Goal: Task Accomplishment & Management: Use online tool/utility

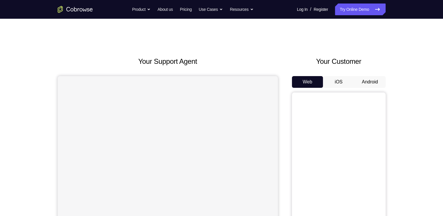
click at [373, 76] on button "Android" at bounding box center [369, 82] width 31 height 12
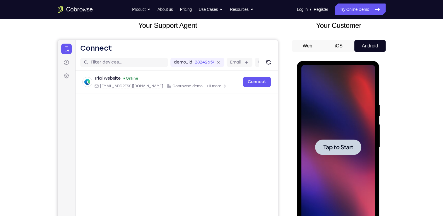
click at [320, 152] on div at bounding box center [338, 147] width 46 height 16
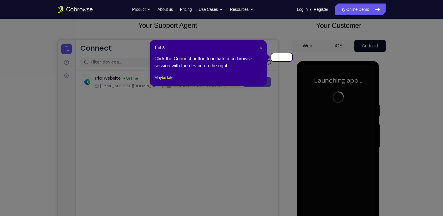
click at [262, 45] on span "×" at bounding box center [260, 47] width 2 height 5
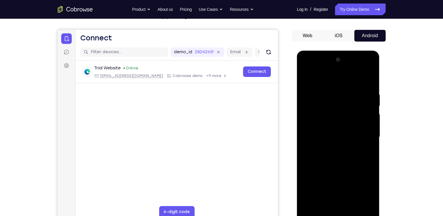
scroll to position [47, 0]
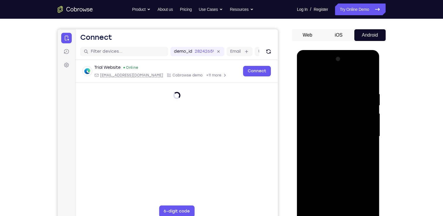
click at [338, 215] on div at bounding box center [338, 136] width 74 height 164
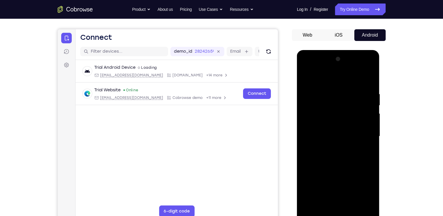
click at [363, 188] on div at bounding box center [338, 136] width 74 height 164
click at [329, 81] on div at bounding box center [338, 136] width 74 height 164
click at [363, 135] on div at bounding box center [338, 136] width 74 height 164
click at [333, 147] on div at bounding box center [338, 136] width 74 height 164
click at [344, 134] on div at bounding box center [338, 136] width 74 height 164
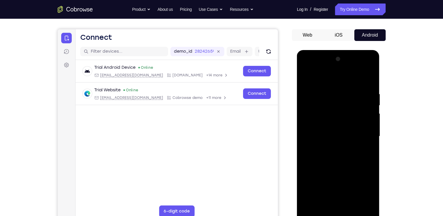
click at [337, 126] on div at bounding box center [338, 136] width 74 height 164
click at [338, 136] on div at bounding box center [338, 136] width 74 height 164
click at [349, 152] on div at bounding box center [338, 136] width 74 height 164
click at [349, 151] on div at bounding box center [338, 136] width 74 height 164
click at [348, 161] on div at bounding box center [338, 136] width 74 height 164
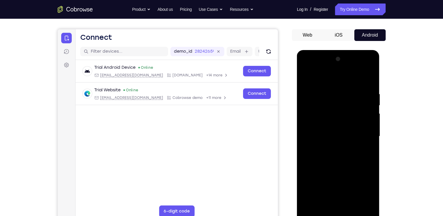
click at [331, 94] on div at bounding box center [338, 136] width 74 height 164
click at [368, 79] on div at bounding box center [338, 136] width 74 height 164
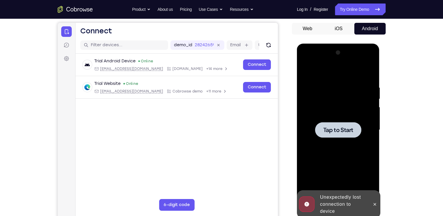
scroll to position [54, 0]
click at [328, 132] on span "Tap to Start" at bounding box center [338, 130] width 30 height 6
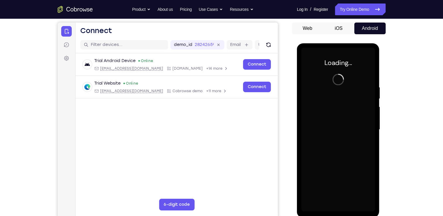
click at [378, 142] on div "Loading..." at bounding box center [338, 130] width 83 height 174
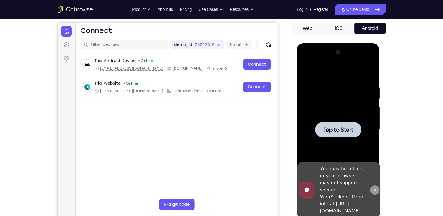
click at [376, 189] on icon at bounding box center [374, 190] width 5 height 5
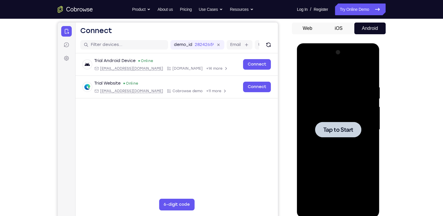
click at [342, 125] on div at bounding box center [338, 130] width 46 height 16
click at [326, 143] on div at bounding box center [338, 130] width 74 height 164
click at [343, 122] on div at bounding box center [338, 130] width 46 height 16
click at [333, 122] on div at bounding box center [338, 130] width 46 height 16
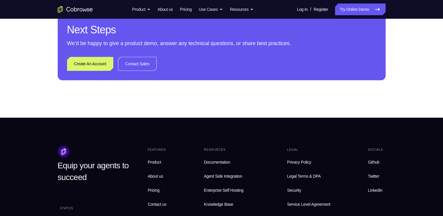
scroll to position [0, 0]
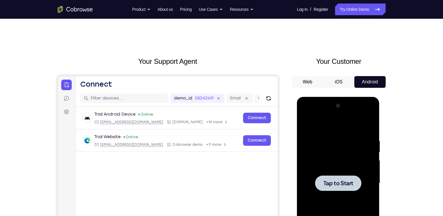
click at [350, 170] on div at bounding box center [338, 183] width 74 height 164
click at [349, 170] on div at bounding box center [338, 183] width 74 height 164
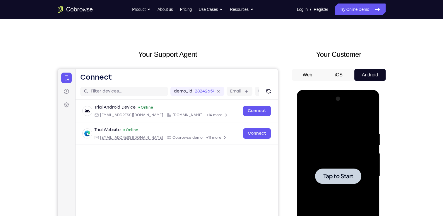
scroll to position [13, 0]
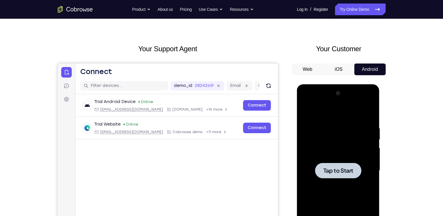
click at [338, 168] on span "Tap to Start" at bounding box center [338, 171] width 30 height 6
click at [325, 186] on div at bounding box center [338, 171] width 74 height 164
click at [335, 164] on div at bounding box center [338, 171] width 46 height 16
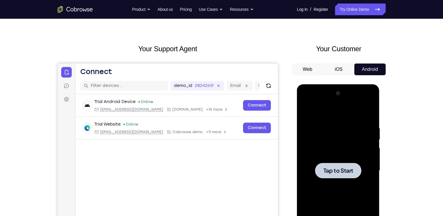
click at [335, 164] on div at bounding box center [338, 171] width 46 height 16
click at [333, 188] on div at bounding box center [338, 171] width 74 height 164
click at [340, 141] on div at bounding box center [338, 171] width 74 height 164
click at [324, 156] on div at bounding box center [338, 171] width 74 height 164
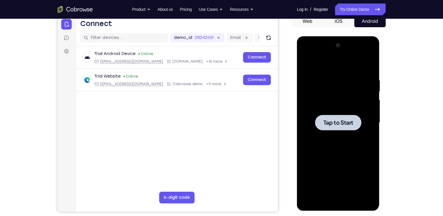
click at [333, 145] on div at bounding box center [338, 123] width 74 height 164
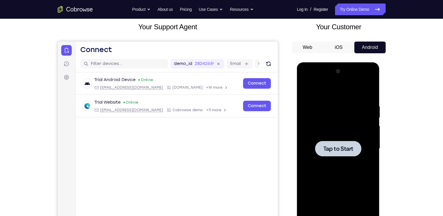
scroll to position [19, 0]
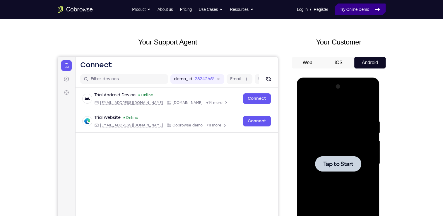
click at [373, 4] on link "Try Online Demo" at bounding box center [360, 10] width 50 height 12
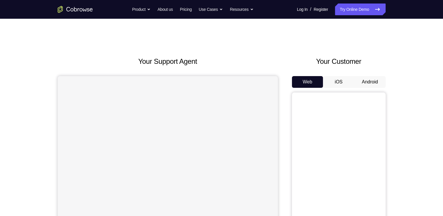
click at [362, 76] on button "Android" at bounding box center [369, 82] width 31 height 12
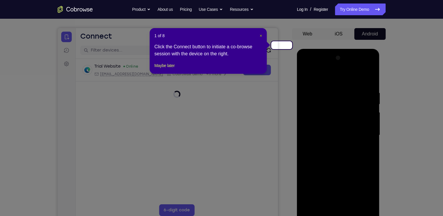
click at [262, 33] on span "×" at bounding box center [260, 35] width 2 height 5
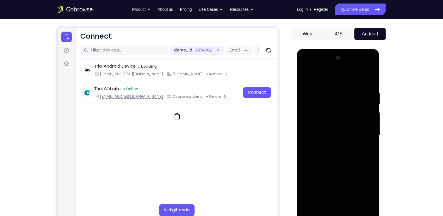
click at [340, 210] on div at bounding box center [338, 135] width 74 height 164
click at [338, 215] on div at bounding box center [338, 135] width 74 height 164
click at [361, 187] on div at bounding box center [338, 135] width 74 height 164
click at [322, 78] on div at bounding box center [338, 135] width 74 height 164
click at [361, 136] on div at bounding box center [338, 135] width 74 height 164
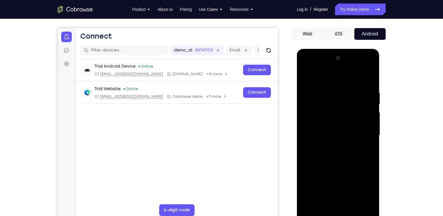
click at [330, 146] on div at bounding box center [338, 135] width 74 height 164
click at [346, 126] on div at bounding box center [338, 135] width 74 height 164
click at [336, 122] on div at bounding box center [338, 135] width 74 height 164
click at [339, 134] on div at bounding box center [338, 135] width 74 height 164
click at [348, 151] on div at bounding box center [338, 135] width 74 height 164
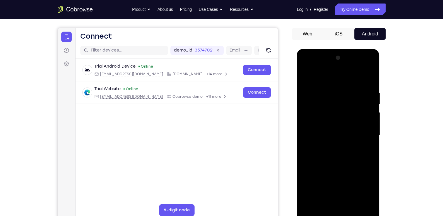
click at [326, 89] on div at bounding box center [338, 135] width 74 height 164
click at [342, 160] on div at bounding box center [338, 135] width 74 height 164
click at [330, 159] on div at bounding box center [338, 135] width 74 height 164
click at [329, 89] on div at bounding box center [338, 135] width 74 height 164
click at [369, 203] on div at bounding box center [338, 135] width 74 height 164
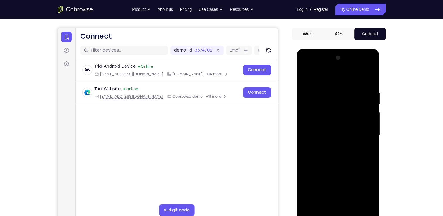
click at [369, 203] on div at bounding box center [338, 135] width 74 height 164
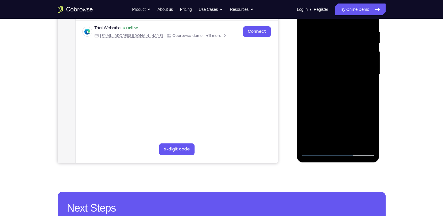
drag, startPoint x: 420, startPoint y: 145, endPoint x: 410, endPoint y: 189, distance: 45.3
click at [410, 189] on div "Your Support Agent Your Customer Web iOS Android Next Steps We’d be happy to gi…" at bounding box center [221, 103] width 443 height 386
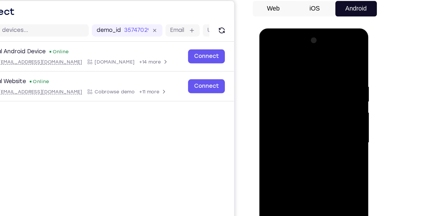
scroll to position [51, 0]
drag, startPoint x: 284, startPoint y: 56, endPoint x: 360, endPoint y: 61, distance: 75.3
click at [342, 61] on html "Online web based iOS Simulators and Android Emulators. Run iPhone, iPad, Mobile…" at bounding box center [300, 116] width 83 height 176
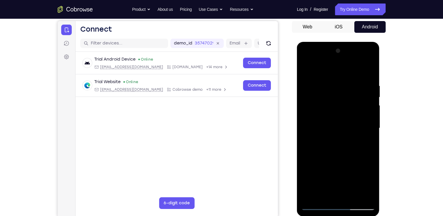
scroll to position [56, 0]
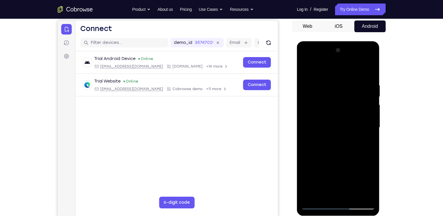
click at [368, 195] on div at bounding box center [338, 128] width 74 height 164
drag, startPoint x: 315, startPoint y: 72, endPoint x: 413, endPoint y: 71, distance: 98.0
click at [380, 71] on html "Online web based iOS Simulators and Android Emulators. Run iPhone, iPad, Mobile…" at bounding box center [338, 129] width 83 height 176
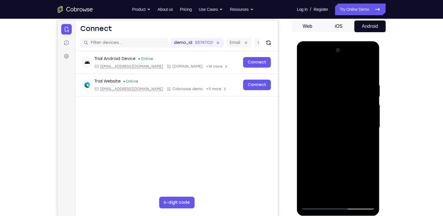
click at [317, 202] on div at bounding box center [338, 128] width 74 height 164
drag, startPoint x: 313, startPoint y: 70, endPoint x: 401, endPoint y: 69, distance: 87.8
click at [380, 69] on html "Online web based iOS Simulators and Android Emulators. Run iPhone, iPad, Mobile…" at bounding box center [338, 129] width 83 height 176
click at [371, 196] on div at bounding box center [338, 128] width 74 height 164
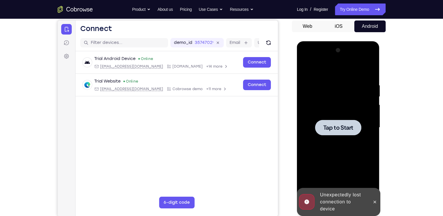
click at [331, 135] on div at bounding box center [338, 128] width 46 height 16
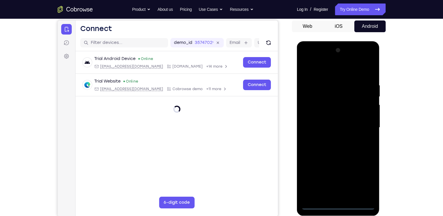
click at [339, 204] on div at bounding box center [338, 128] width 74 height 164
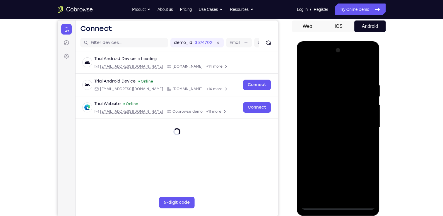
click at [364, 179] on div at bounding box center [338, 128] width 74 height 164
click at [317, 62] on div at bounding box center [338, 128] width 74 height 164
click at [363, 124] on div at bounding box center [338, 128] width 74 height 164
click at [333, 138] on div at bounding box center [338, 128] width 74 height 164
click at [339, 126] on div at bounding box center [338, 128] width 74 height 164
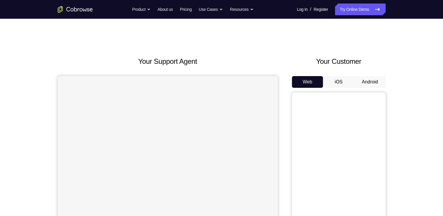
click at [364, 76] on button "Android" at bounding box center [369, 82] width 31 height 12
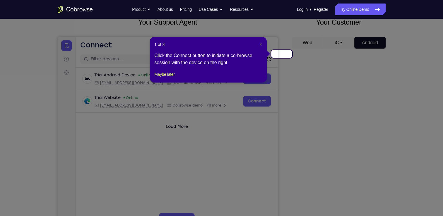
scroll to position [43, 0]
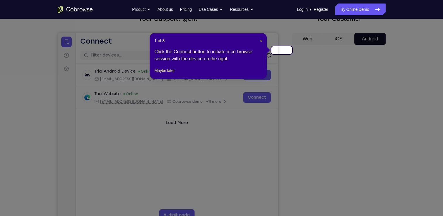
click at [261, 38] on span "×" at bounding box center [260, 40] width 2 height 5
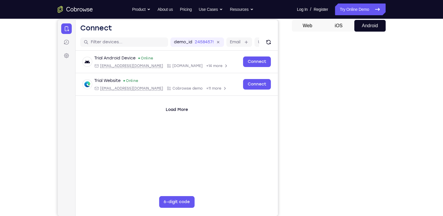
scroll to position [56, 0]
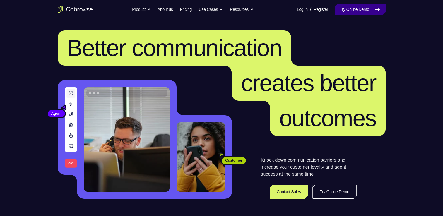
click at [368, 5] on link "Try Online Demo" at bounding box center [360, 10] width 50 height 12
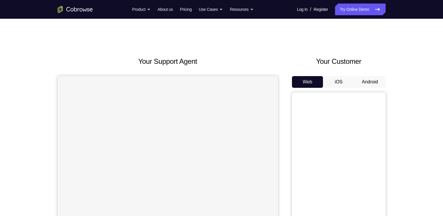
click at [369, 76] on button "Android" at bounding box center [369, 82] width 31 height 12
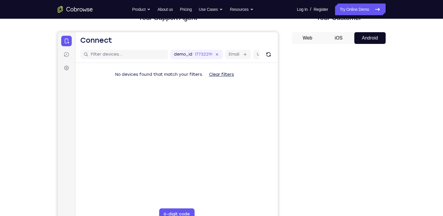
scroll to position [44, 0]
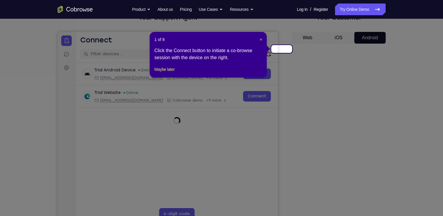
click at [372, 173] on icon at bounding box center [223, 108] width 447 height 216
click at [262, 37] on span "×" at bounding box center [260, 39] width 2 height 5
